Goal: Find specific page/section: Find specific page/section

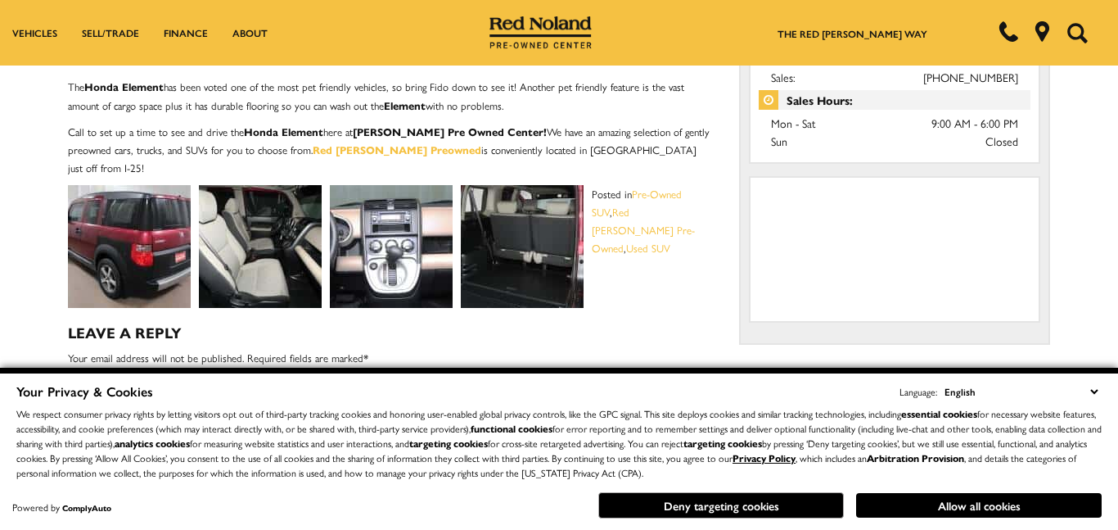
scroll to position [628, 0]
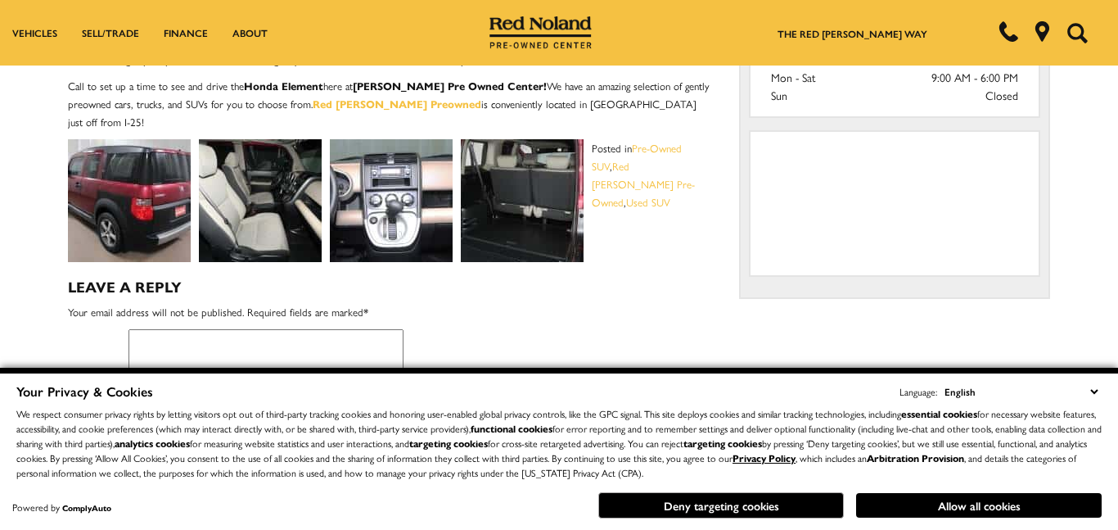
click at [278, 188] on img at bounding box center [260, 200] width 123 height 123
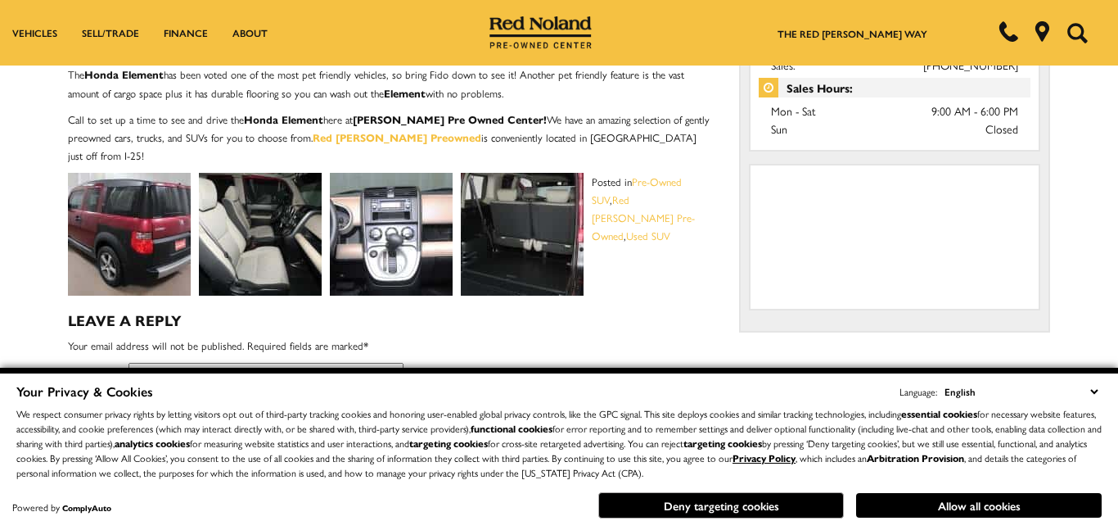
scroll to position [621, 0]
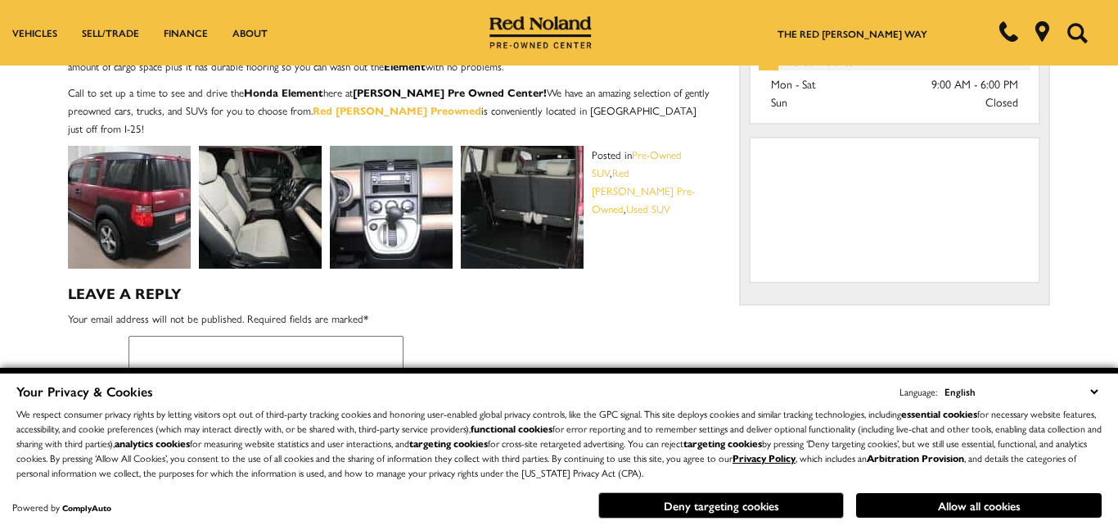
click at [295, 197] on img at bounding box center [260, 207] width 123 height 123
click at [499, 200] on img at bounding box center [522, 207] width 123 height 123
click at [500, 200] on img at bounding box center [522, 207] width 123 height 123
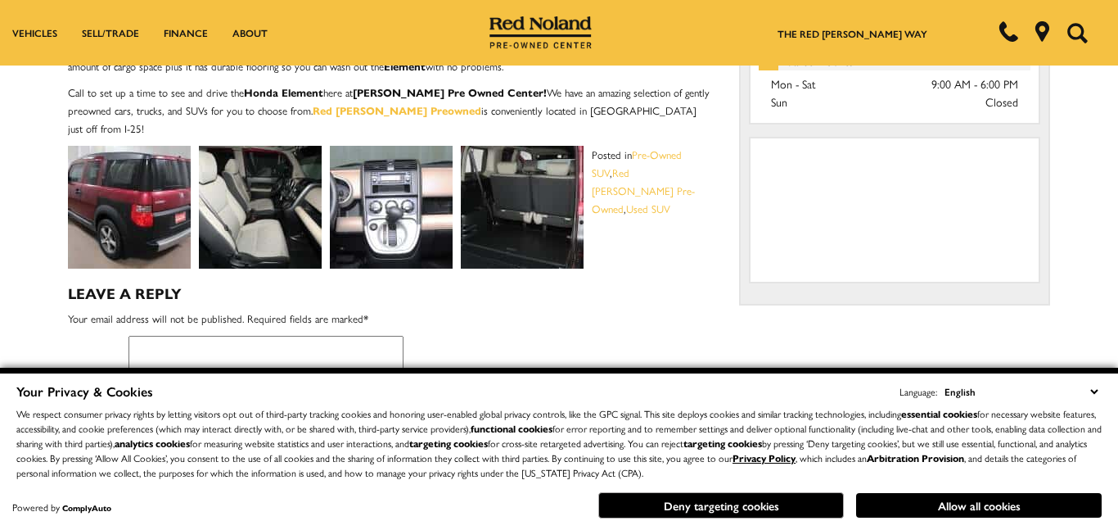
click at [500, 200] on img at bounding box center [522, 207] width 123 height 123
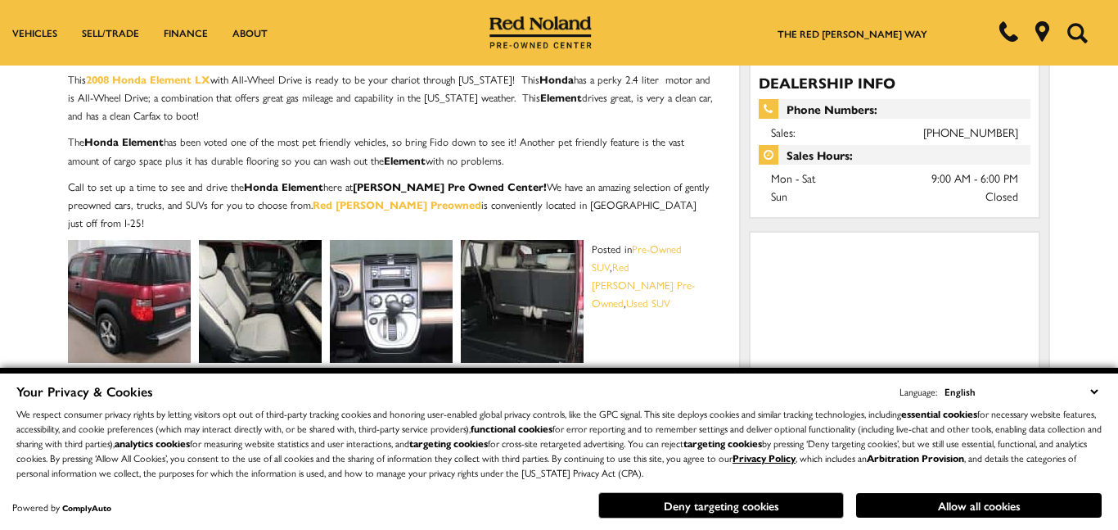
scroll to position [520, 0]
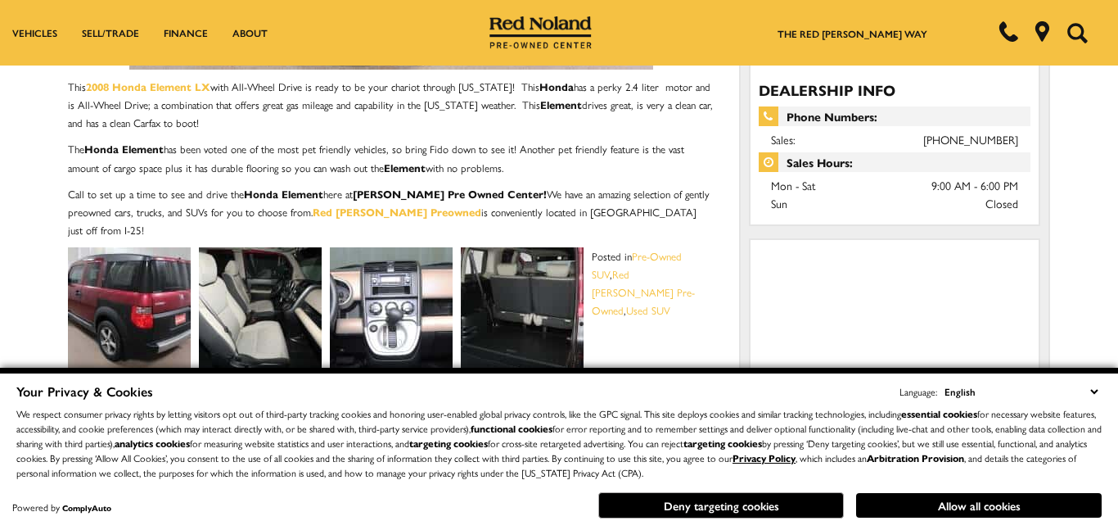
click at [538, 272] on img at bounding box center [522, 308] width 123 height 123
click at [539, 271] on img at bounding box center [522, 308] width 123 height 123
click at [386, 280] on img at bounding box center [391, 308] width 123 height 123
click at [388, 278] on img at bounding box center [391, 308] width 123 height 123
click at [391, 273] on img at bounding box center [391, 308] width 123 height 123
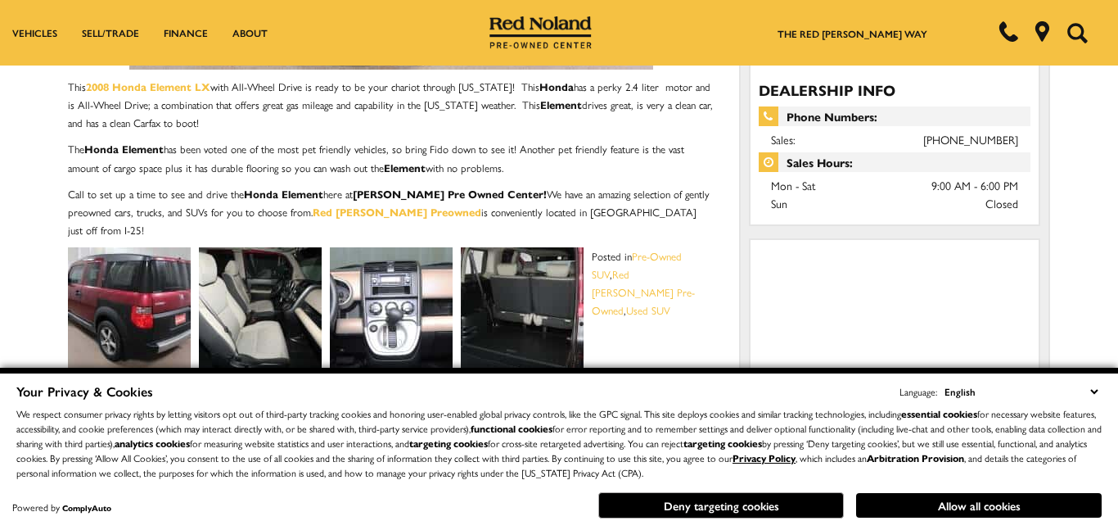
click at [392, 272] on img at bounding box center [391, 308] width 123 height 123
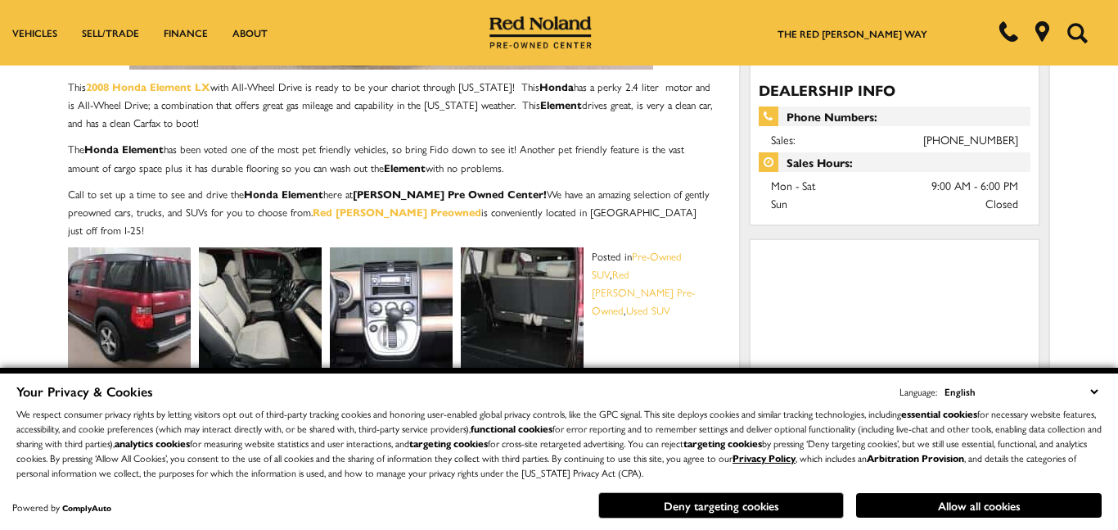
click at [392, 272] on img at bounding box center [391, 308] width 123 height 123
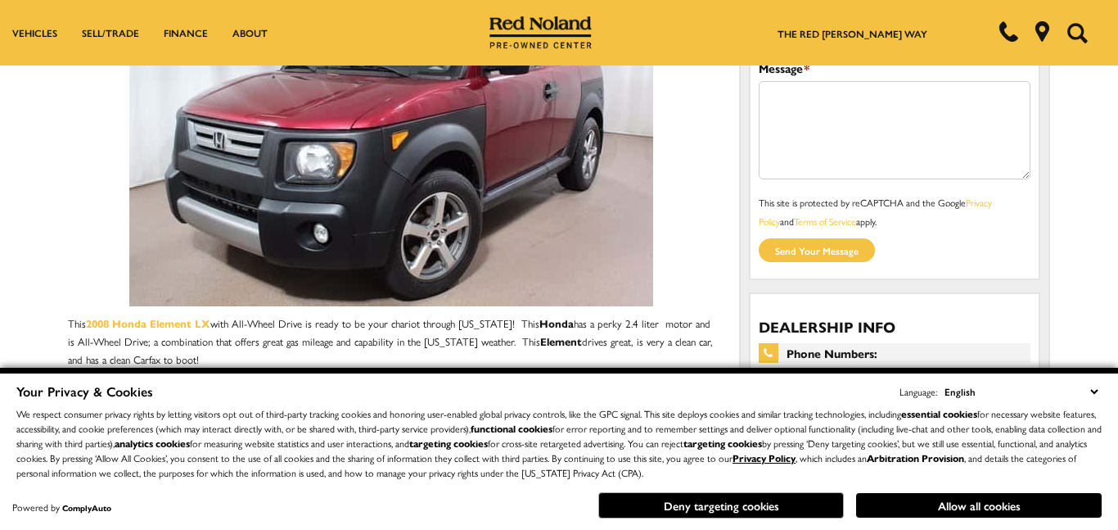
scroll to position [273, 0]
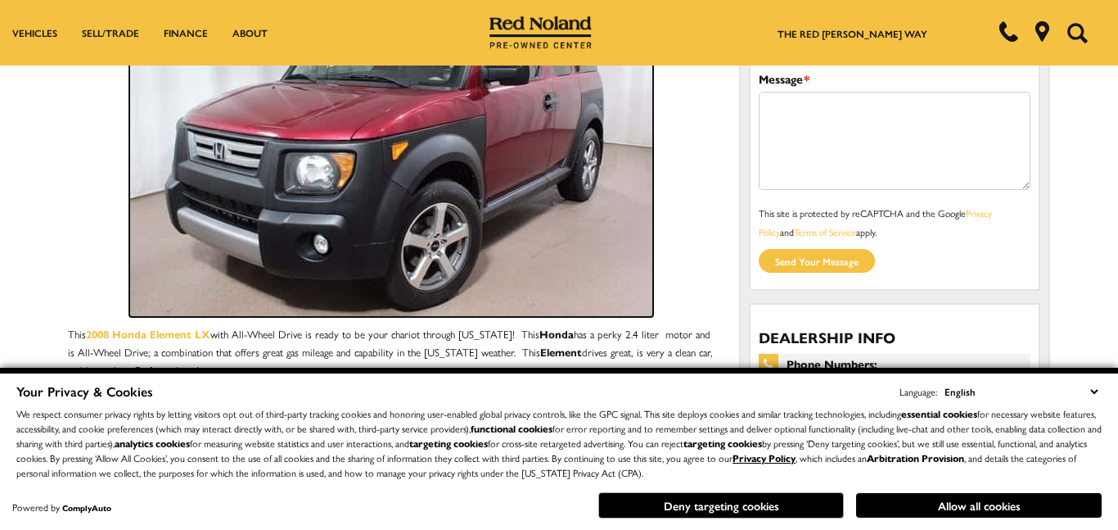
click at [573, 242] on img at bounding box center [391, 142] width 524 height 350
click at [573, 246] on img at bounding box center [391, 142] width 524 height 350
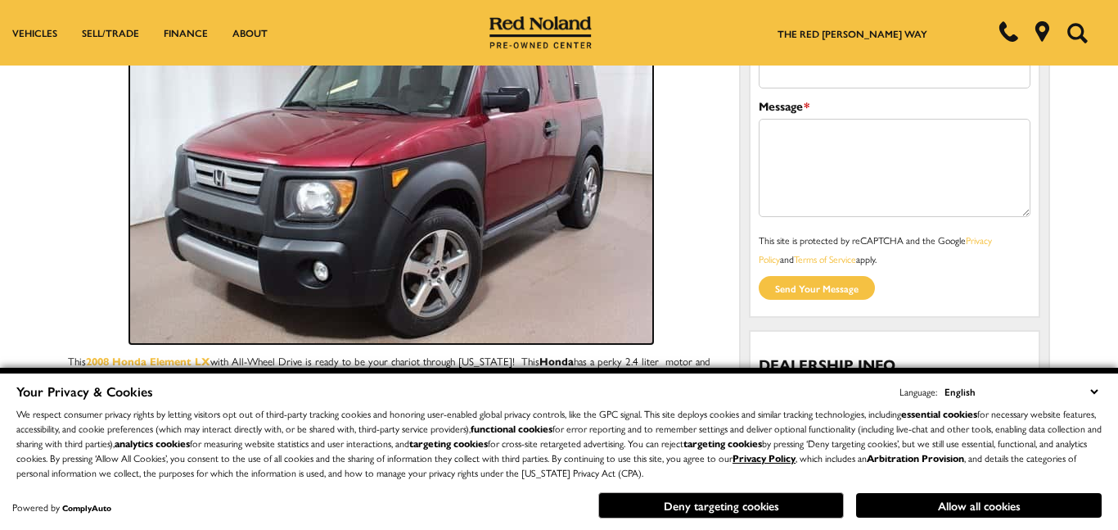
scroll to position [224, 0]
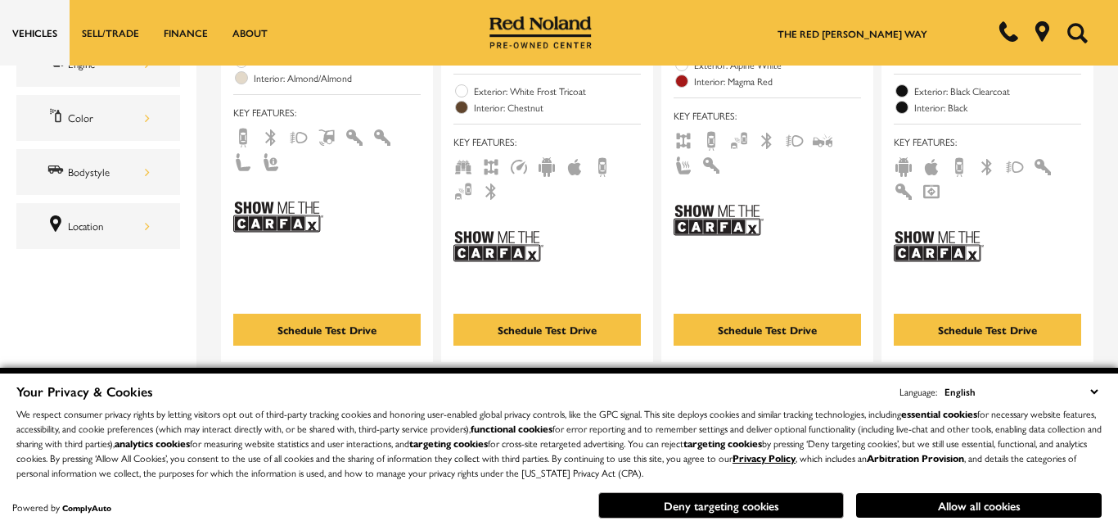
scroll to position [691, 0]
